Goal: Book appointment/travel/reservation

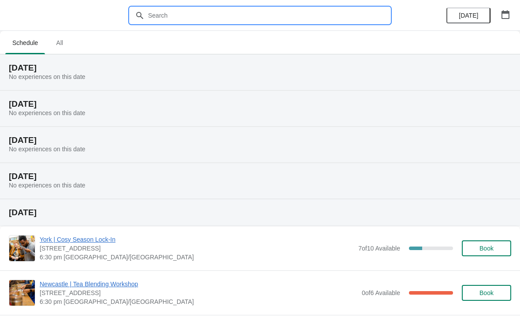
click at [191, 16] on input "text" at bounding box center [269, 15] width 242 height 16
click at [505, 13] on icon "button" at bounding box center [505, 14] width 8 height 9
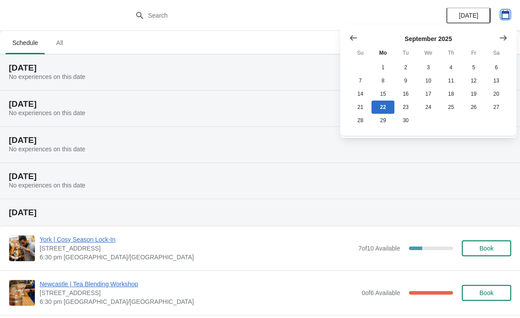
click at [510, 17] on button "button" at bounding box center [505, 15] width 16 height 16
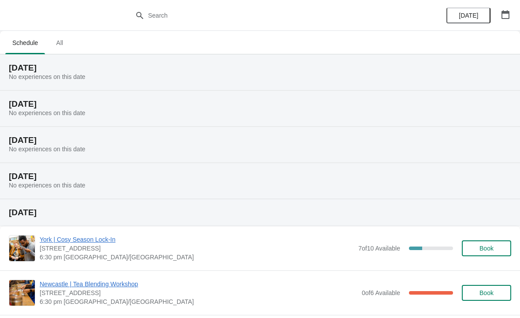
click at [509, 11] on icon "button" at bounding box center [505, 14] width 8 height 9
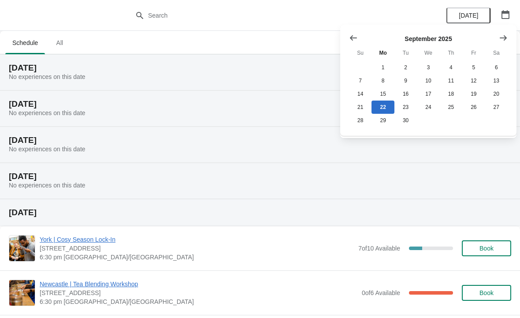
click at [499, 38] on icon "Show next month, October 2025" at bounding box center [503, 37] width 9 height 9
click at [367, 90] on button "12" at bounding box center [360, 93] width 22 height 13
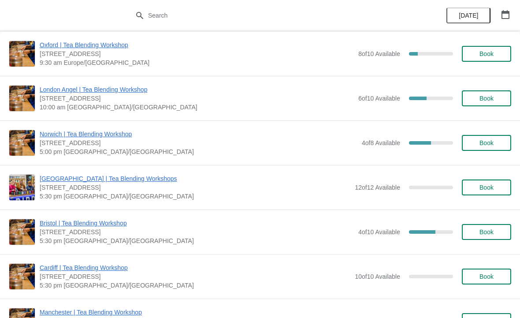
scroll to position [42, 0]
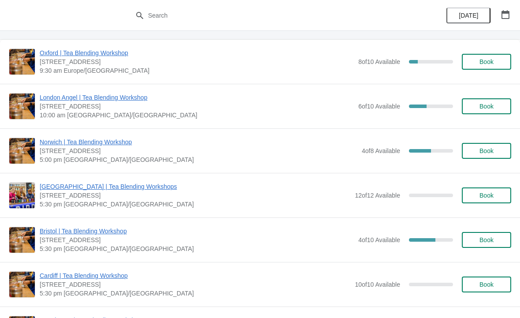
click at [130, 101] on span "London Angel | Tea Blending Workshop" at bounding box center [197, 97] width 314 height 9
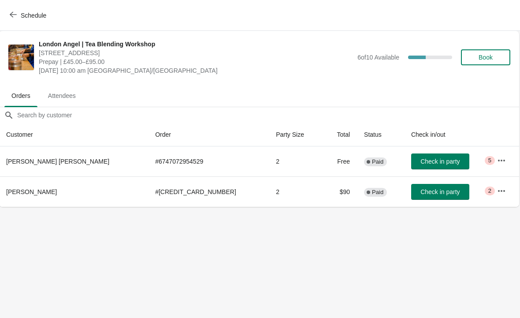
scroll to position [0, 0]
click at [497, 162] on icon "button" at bounding box center [501, 160] width 9 height 9
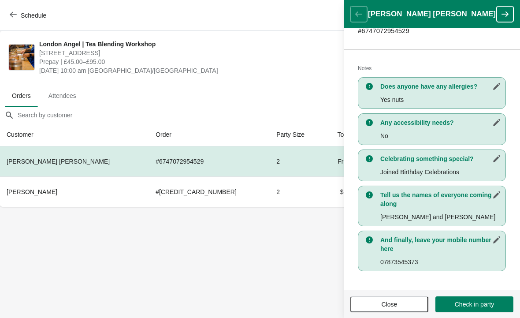
scroll to position [159, 0]
click at [293, 266] on body "Schedule London Angel | Tea Blending Workshop [STREET_ADDRESS] Prepay | £45.00–…" at bounding box center [260, 159] width 520 height 318
click at [502, 21] on button "button" at bounding box center [505, 14] width 17 height 16
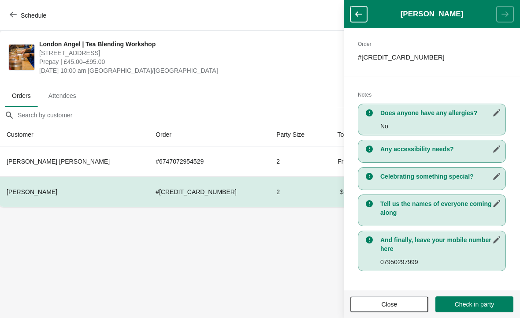
scroll to position [133, 0]
click at [366, 20] on button "button" at bounding box center [358, 14] width 17 height 16
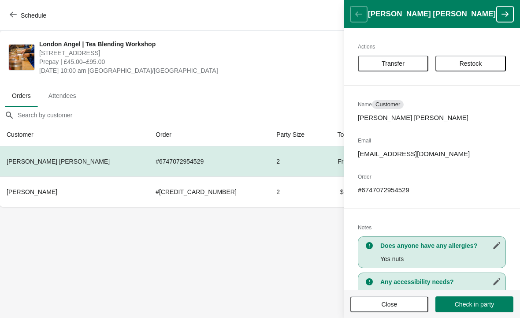
click at [330, 58] on span "Prepay | £45.00–£95.00" at bounding box center [196, 61] width 314 height 9
click at [315, 63] on span "Prepay | £45.00–£95.00" at bounding box center [196, 61] width 314 height 9
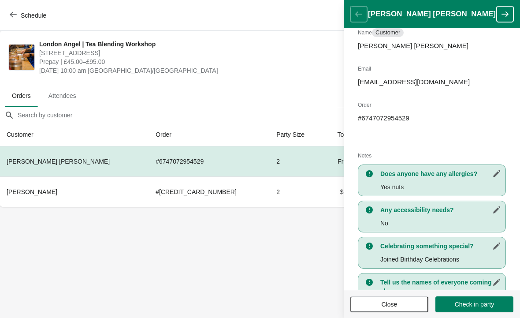
scroll to position [74, 0]
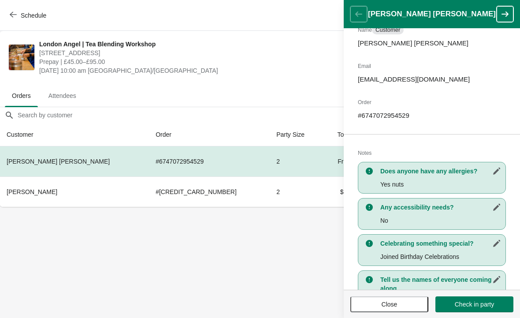
click at [390, 301] on span "Close" at bounding box center [390, 304] width 16 height 7
